Goal: Information Seeking & Learning: Learn about a topic

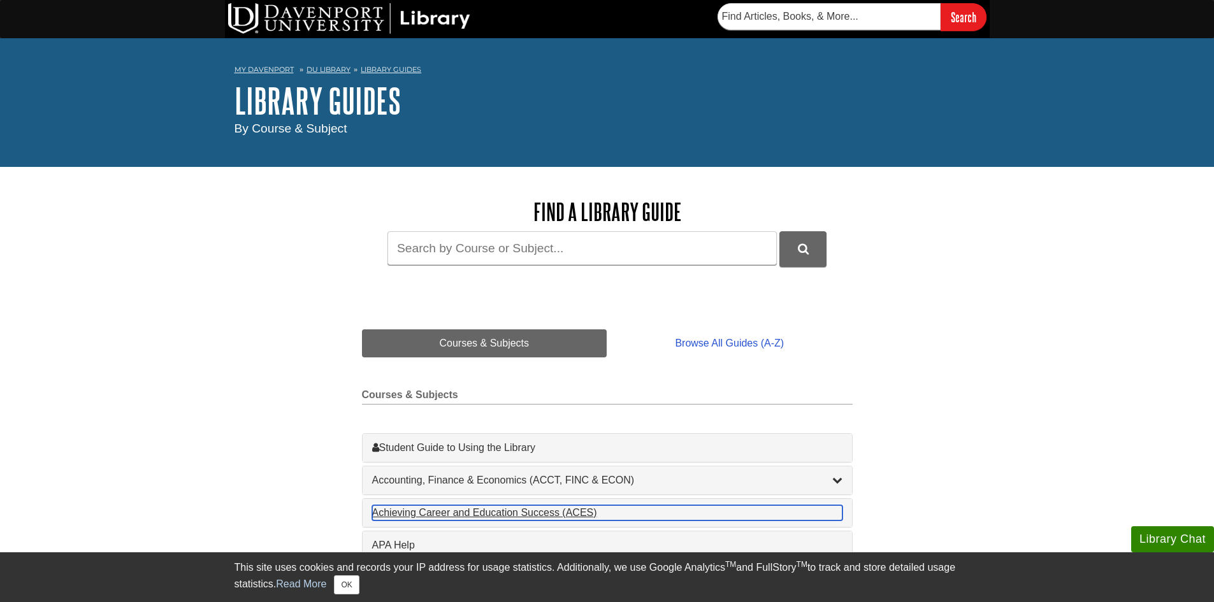
click at [523, 512] on div "Achieving Career and Education Success (ACES) , 1 guides" at bounding box center [607, 512] width 470 height 15
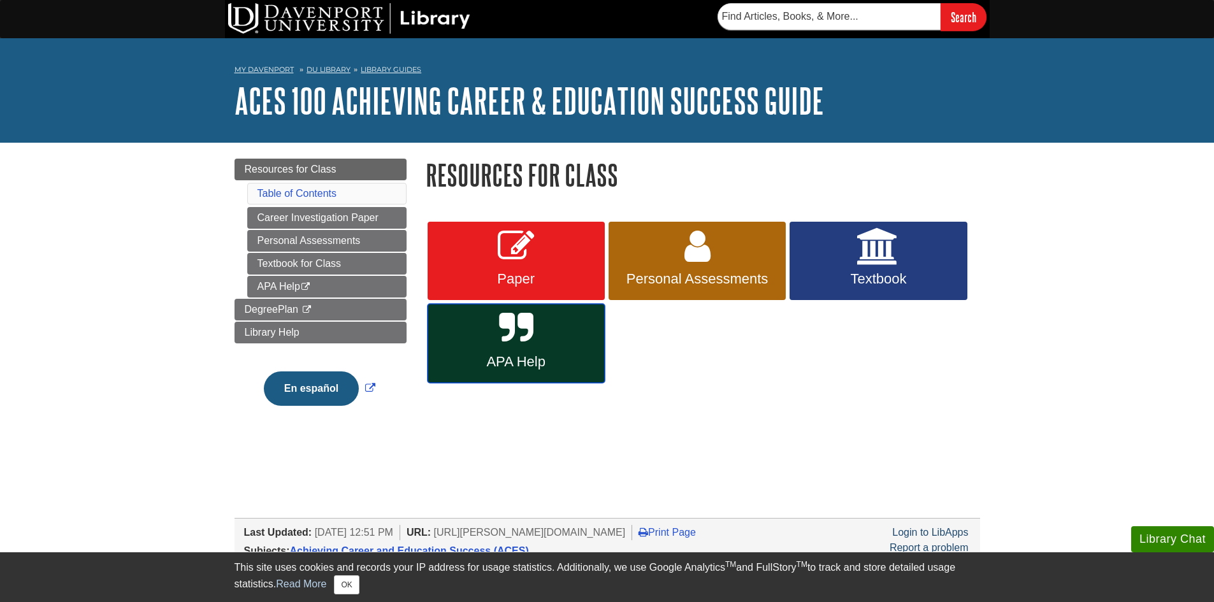
click at [535, 354] on span "APA Help" at bounding box center [516, 362] width 158 height 17
click at [307, 219] on link "Career Investigation Paper" at bounding box center [326, 218] width 159 height 22
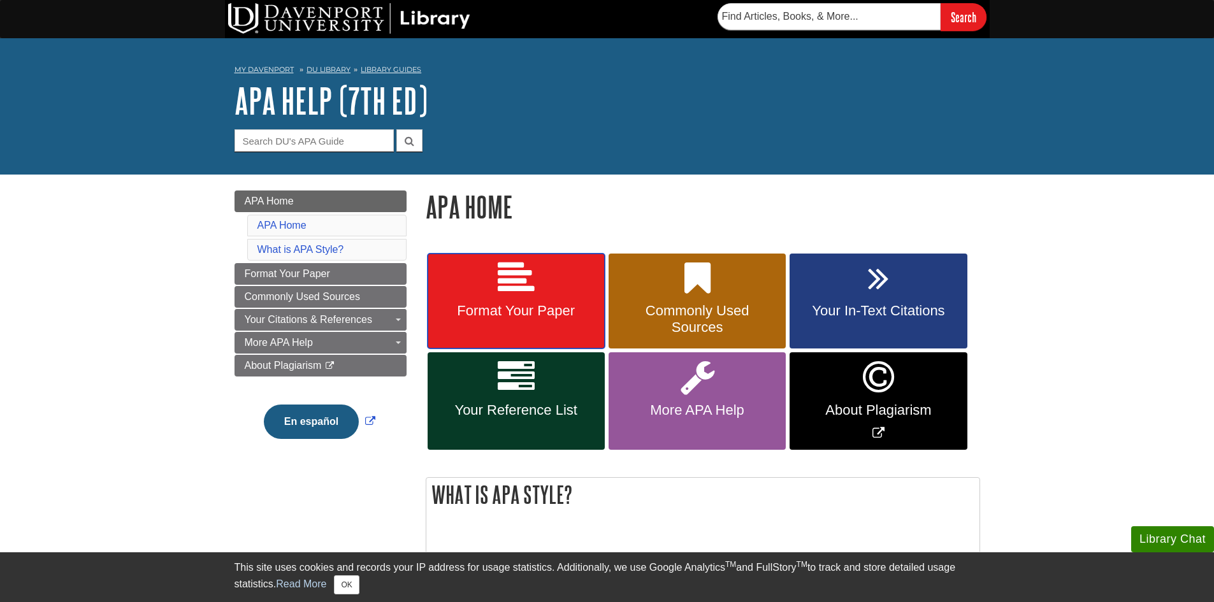
click at [510, 310] on span "Format Your Paper" at bounding box center [516, 311] width 158 height 17
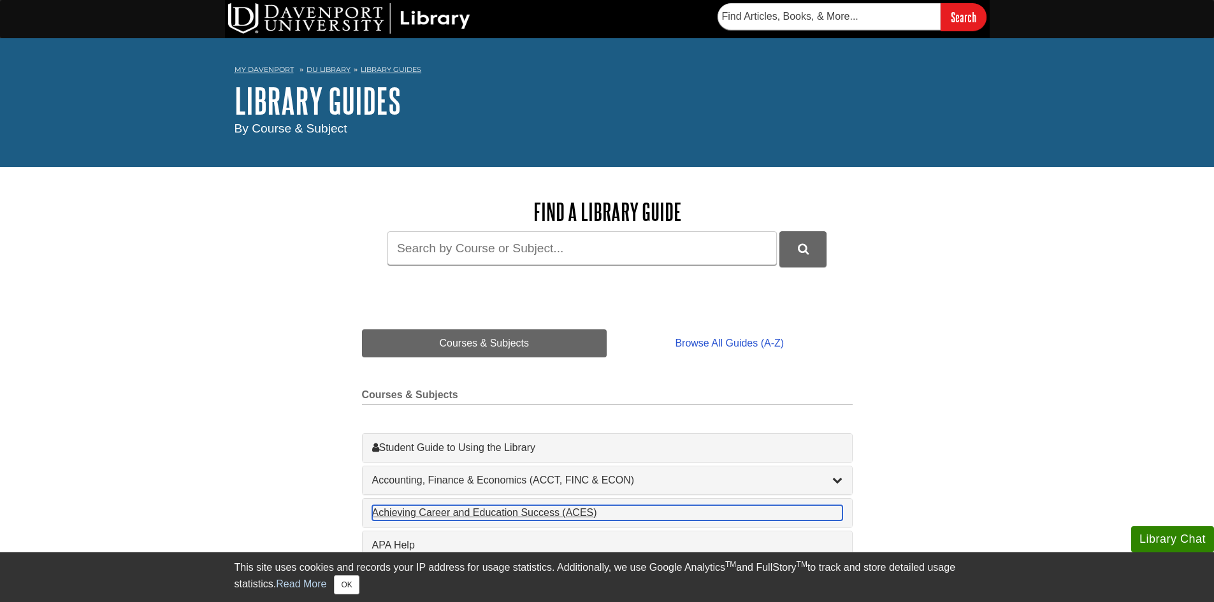
click at [452, 516] on div "Achieving Career and Education Success (ACES) , 1 guides" at bounding box center [607, 512] width 470 height 15
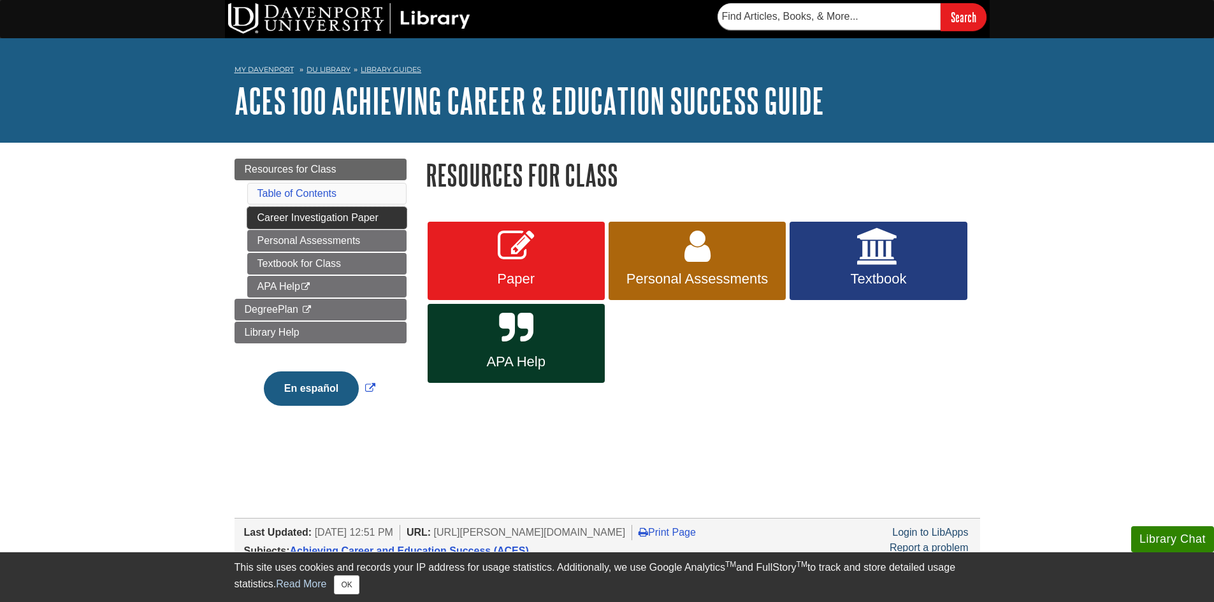
click at [314, 215] on link "Career Investigation Paper" at bounding box center [326, 218] width 159 height 22
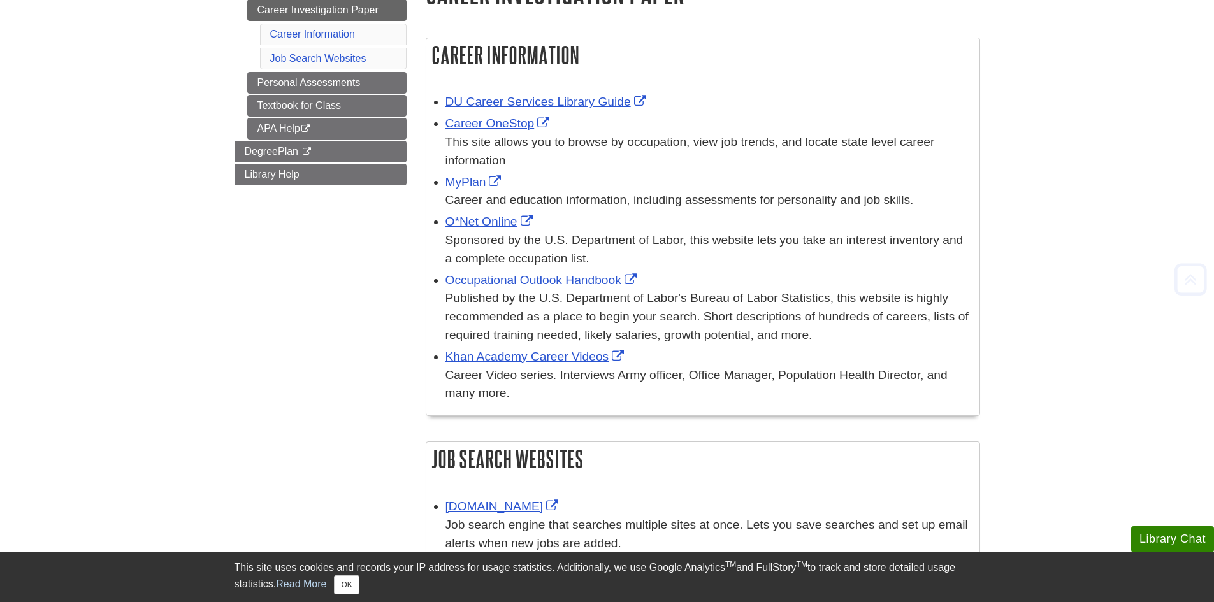
scroll to position [193, 0]
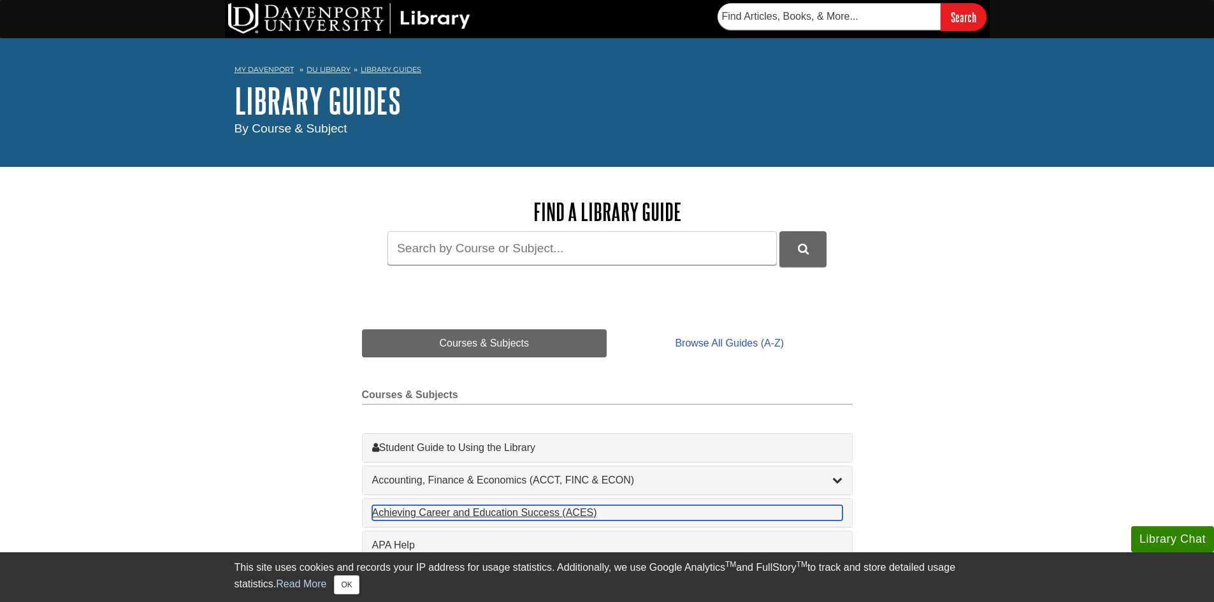
click at [488, 512] on div "Achieving Career and Education Success (ACES) , 1 guides" at bounding box center [607, 512] width 470 height 15
